Goal: Entertainment & Leisure: Consume media (video, audio)

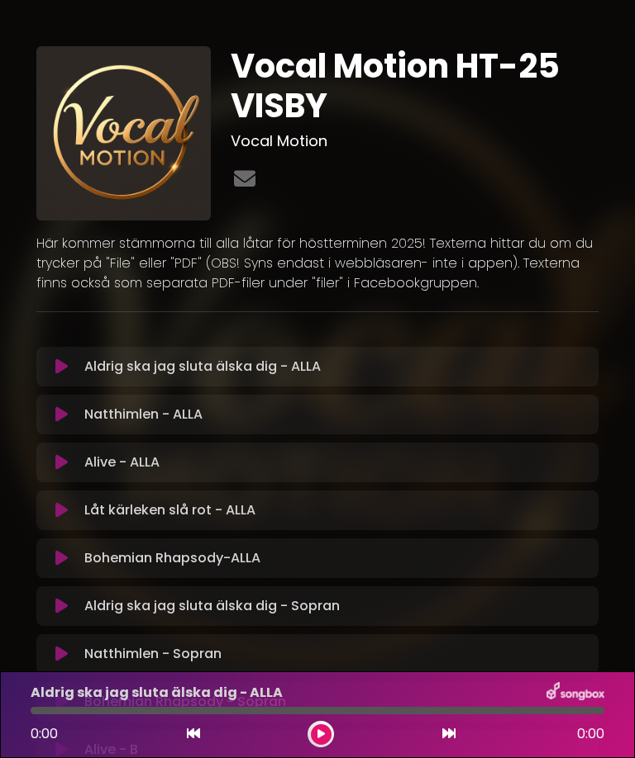
click at [62, 416] on icon at bounding box center [61, 414] width 12 height 17
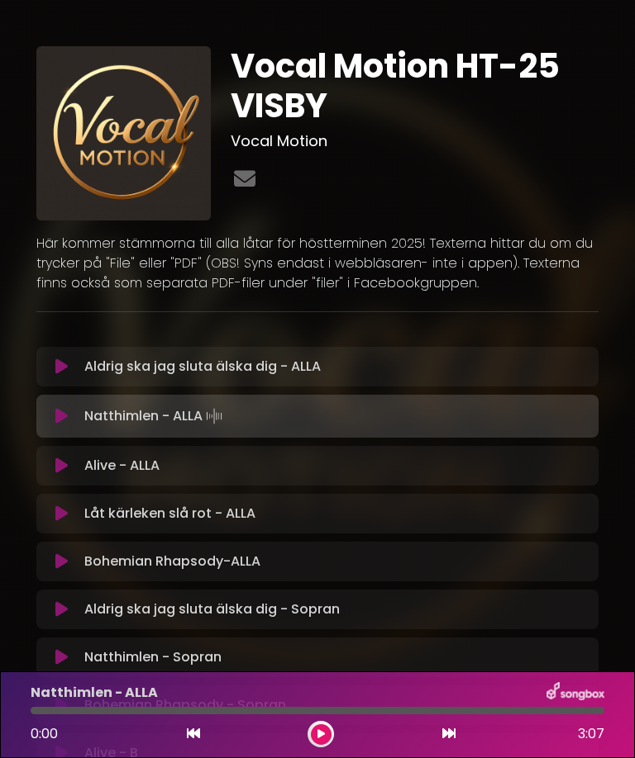
click at [67, 419] on icon at bounding box center [61, 416] width 12 height 17
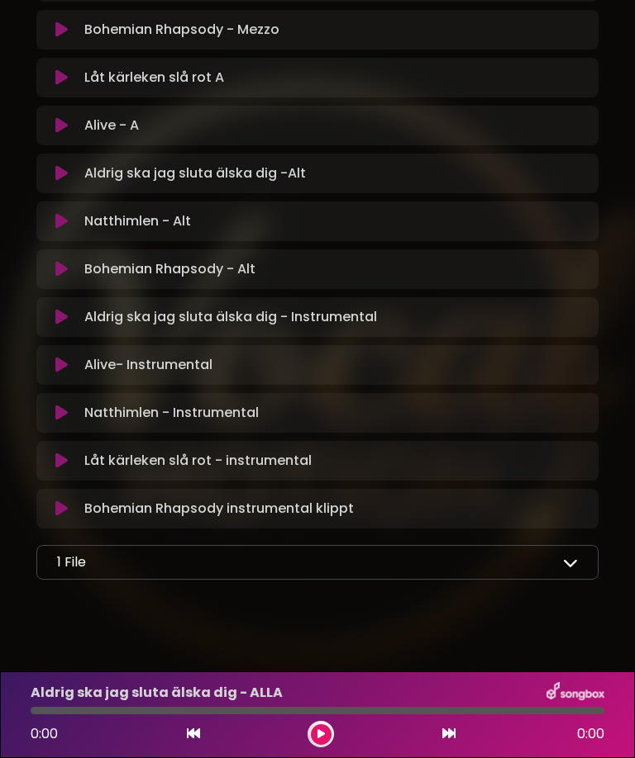
scroll to position [912, 0]
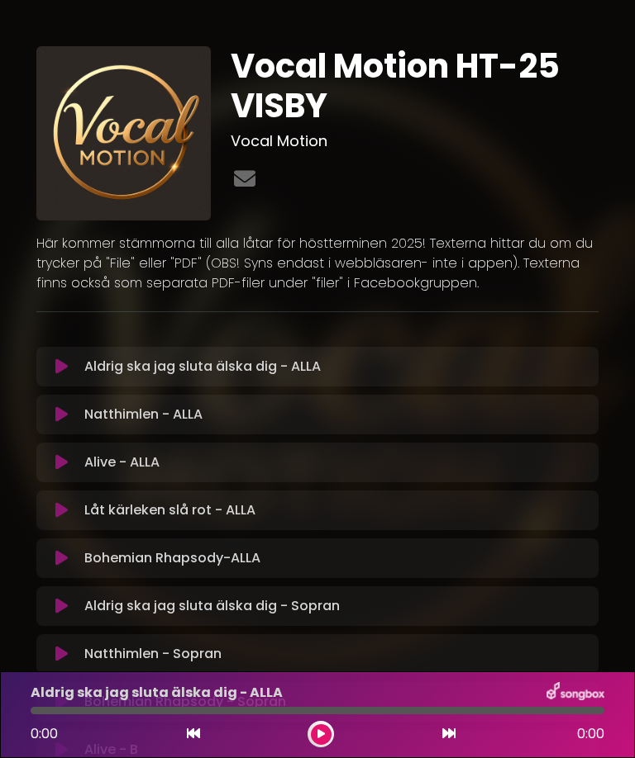
click at [73, 373] on button at bounding box center [61, 367] width 31 height 17
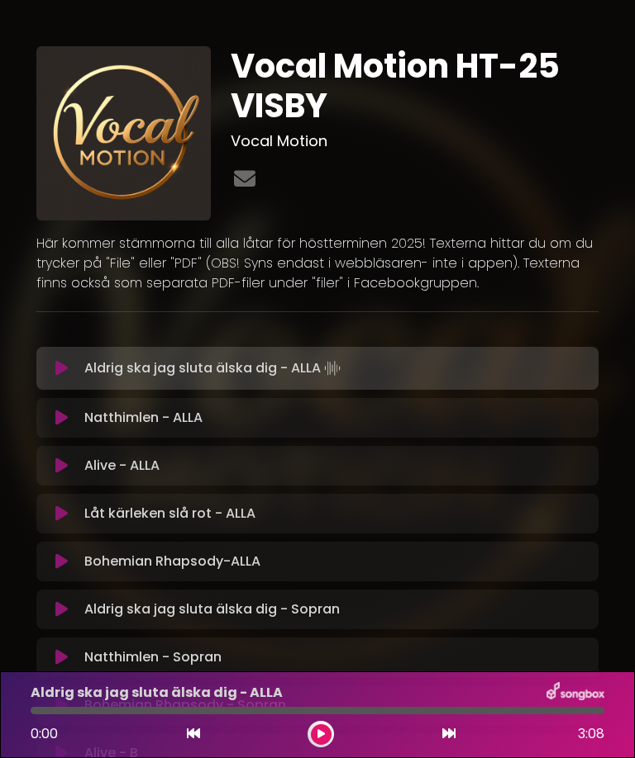
click at [75, 370] on button at bounding box center [61, 368] width 31 height 17
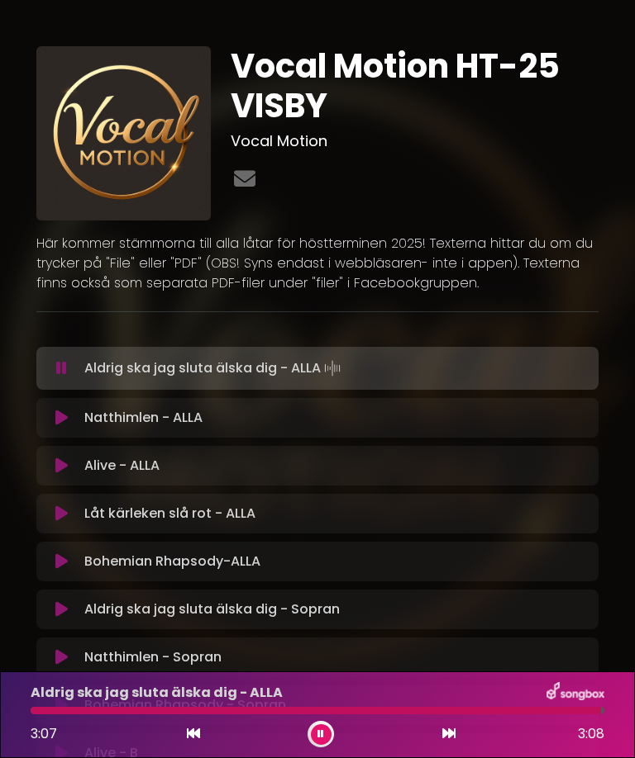
click at [69, 368] on button at bounding box center [61, 368] width 31 height 17
